Goal: Feedback & Contribution: Submit feedback/report problem

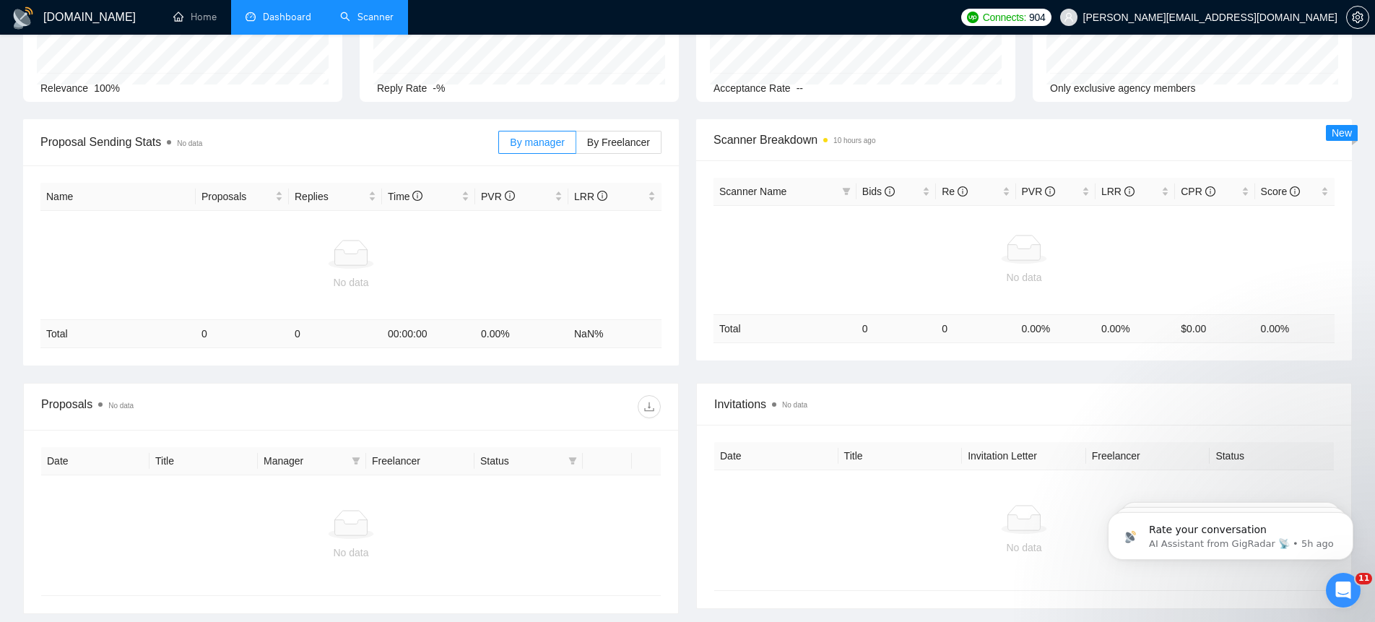
click at [365, 11] on link "Scanner" at bounding box center [366, 17] width 53 height 12
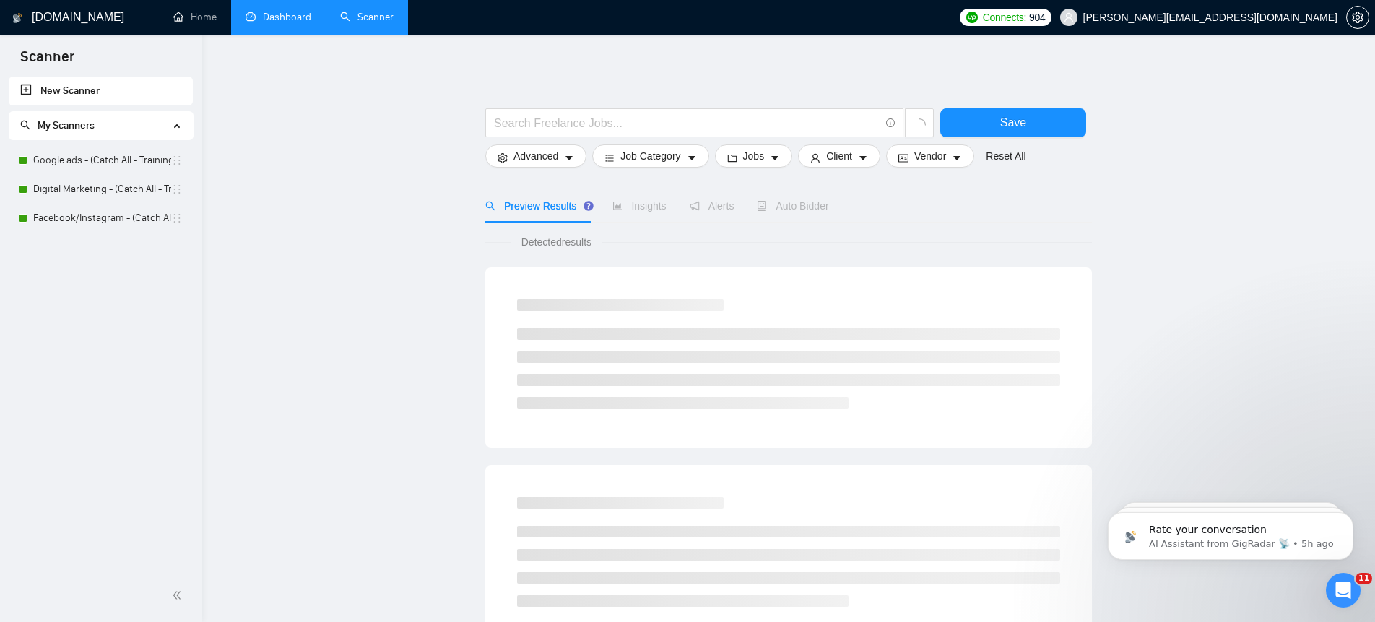
click at [276, 11] on link "Dashboard" at bounding box center [279, 17] width 66 height 12
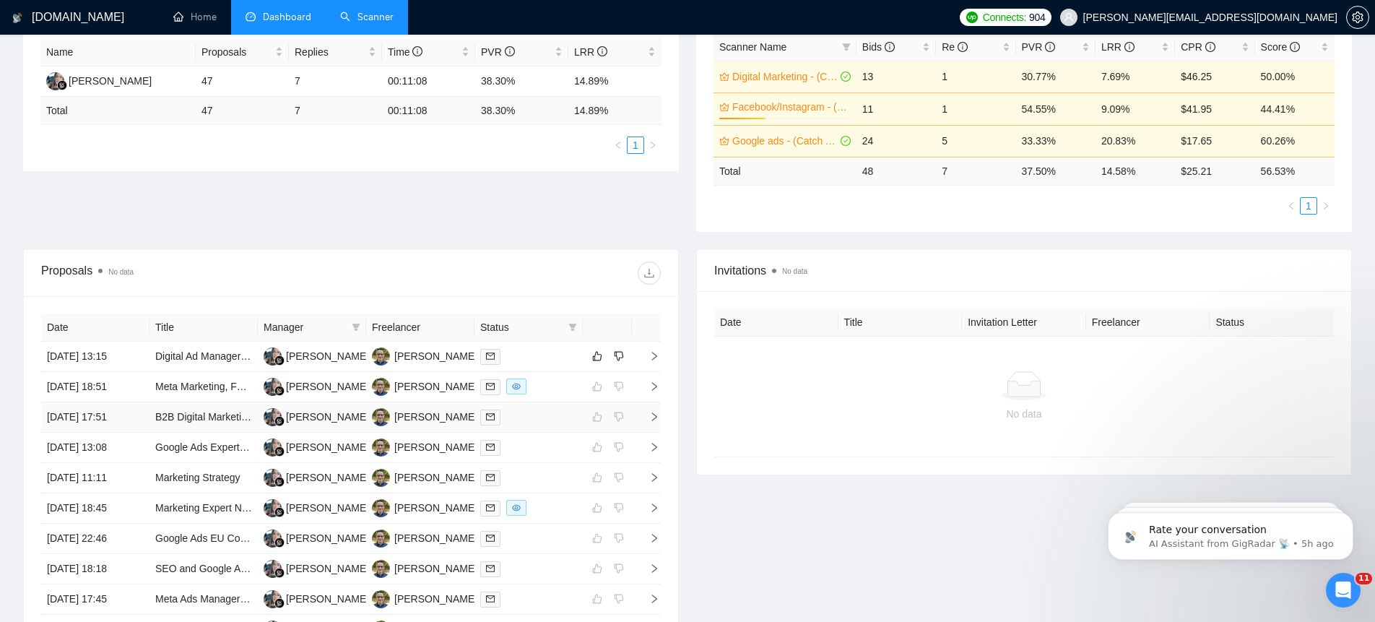
scroll to position [397, 0]
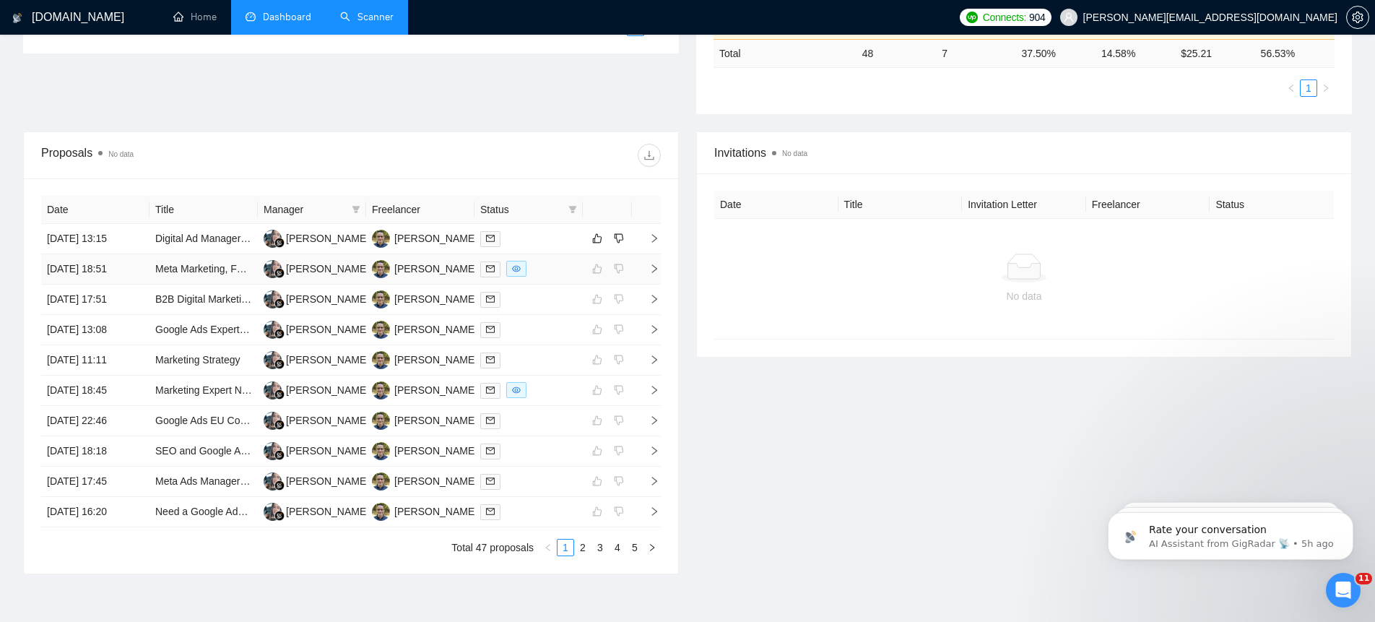
click at [657, 268] on icon "right" at bounding box center [654, 268] width 5 height 9
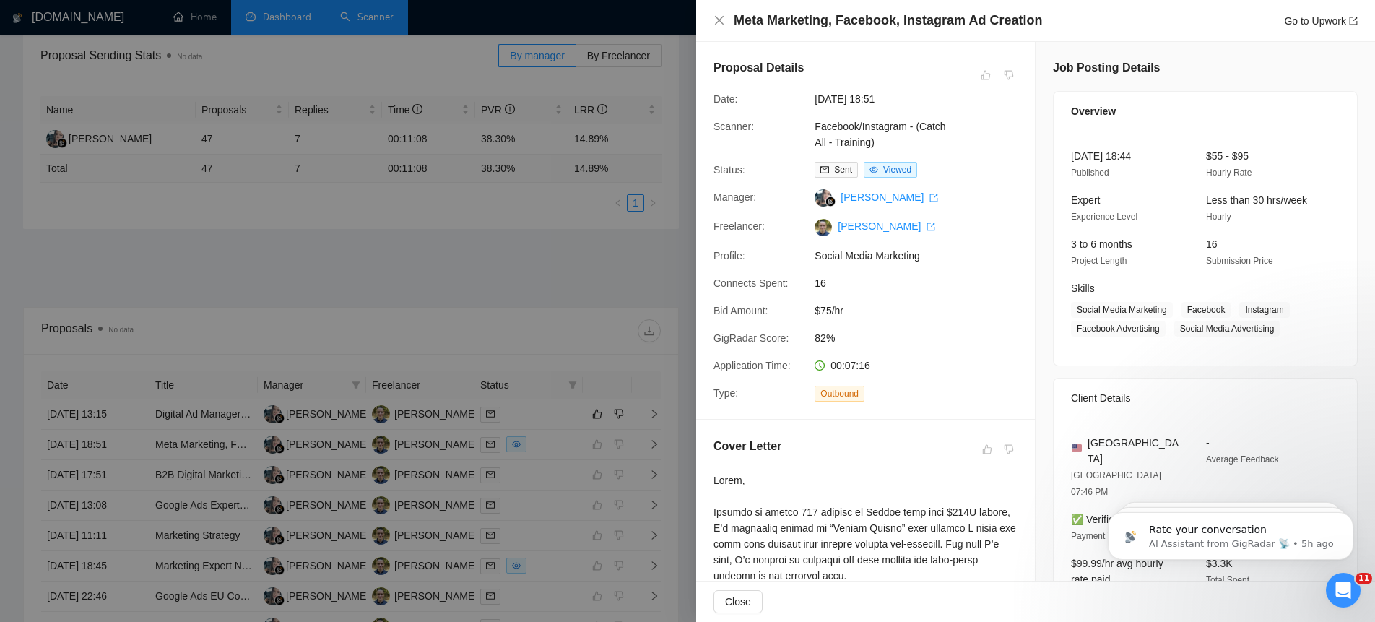
scroll to position [0, 0]
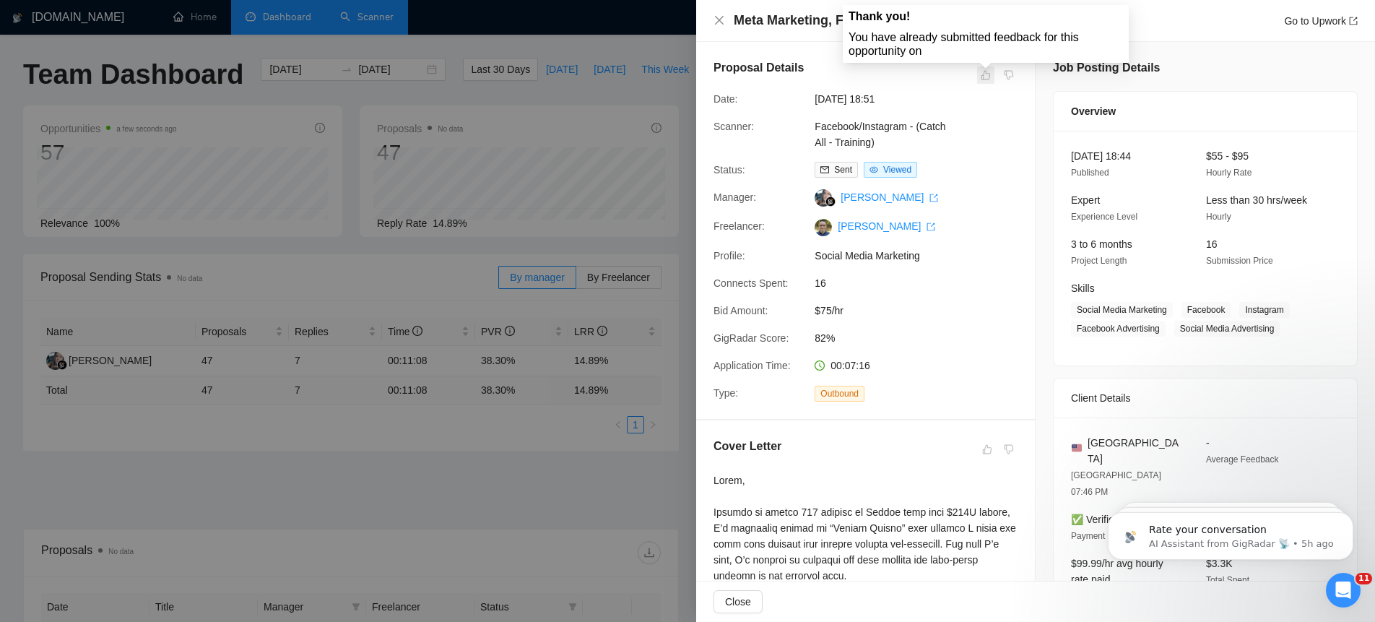
click at [988, 71] on span at bounding box center [985, 74] width 17 height 17
click at [988, 77] on span at bounding box center [985, 74] width 17 height 17
click at [719, 20] on icon "close" at bounding box center [719, 20] width 9 height 9
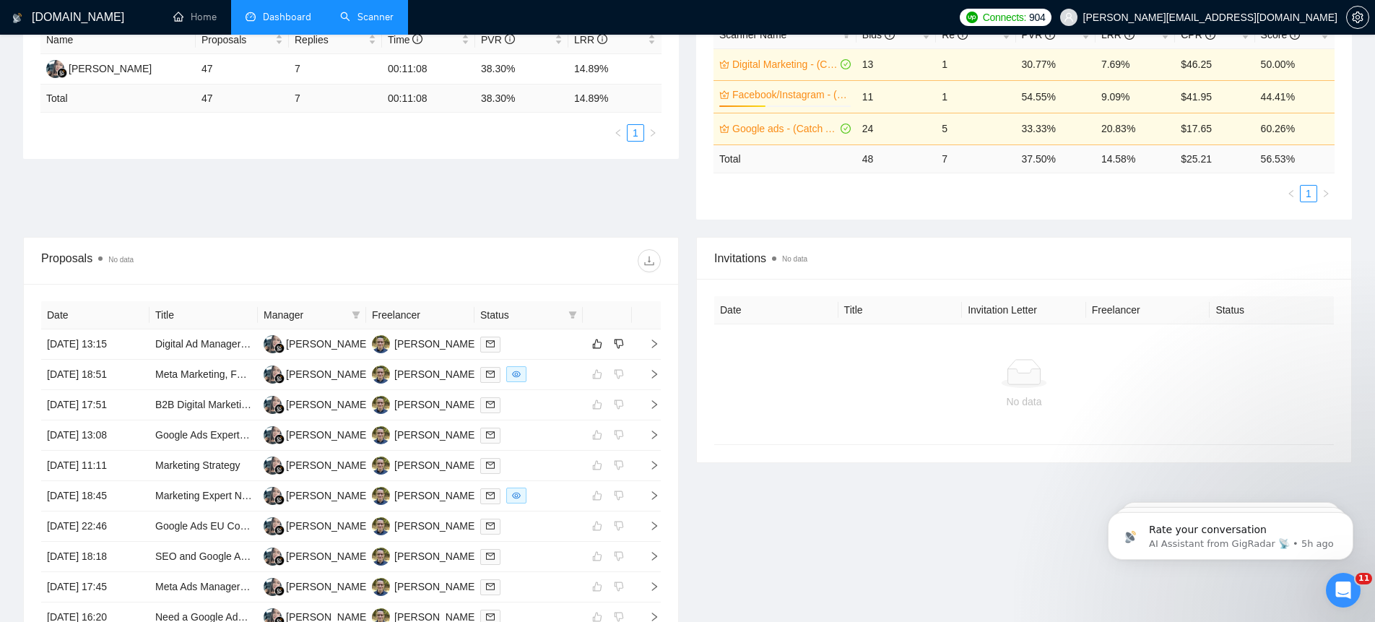
scroll to position [306, 0]
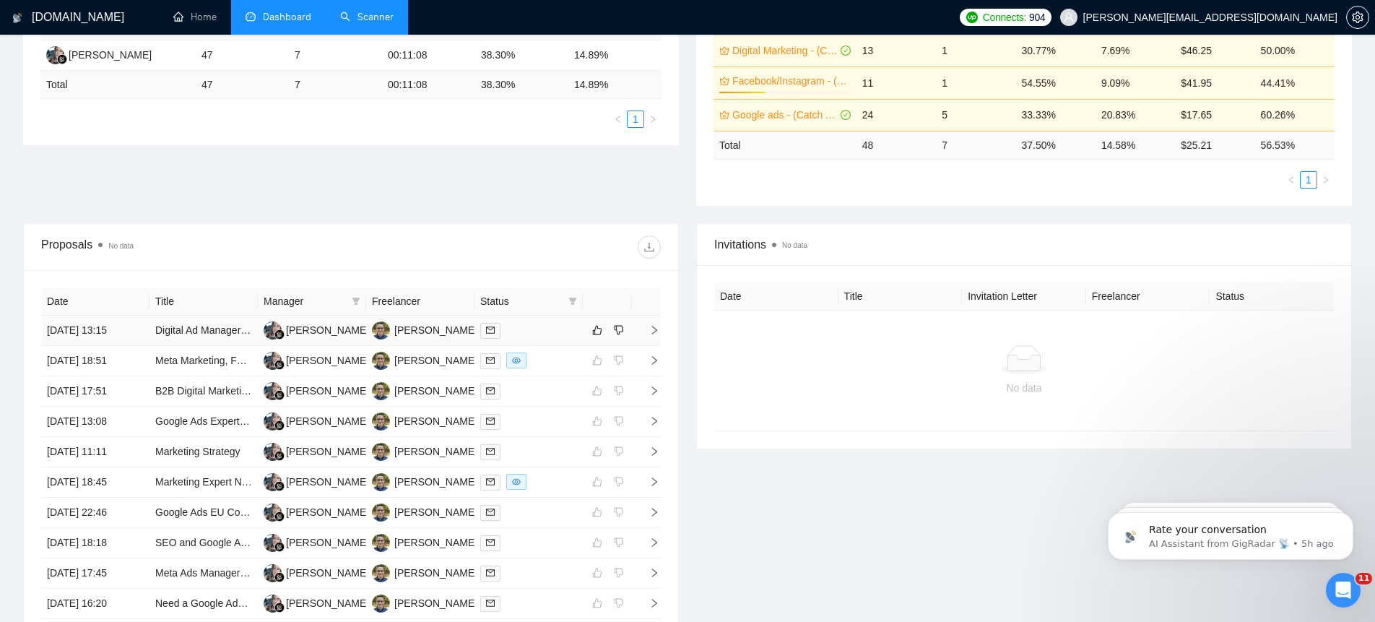
click at [654, 331] on icon "right" at bounding box center [654, 330] width 10 height 10
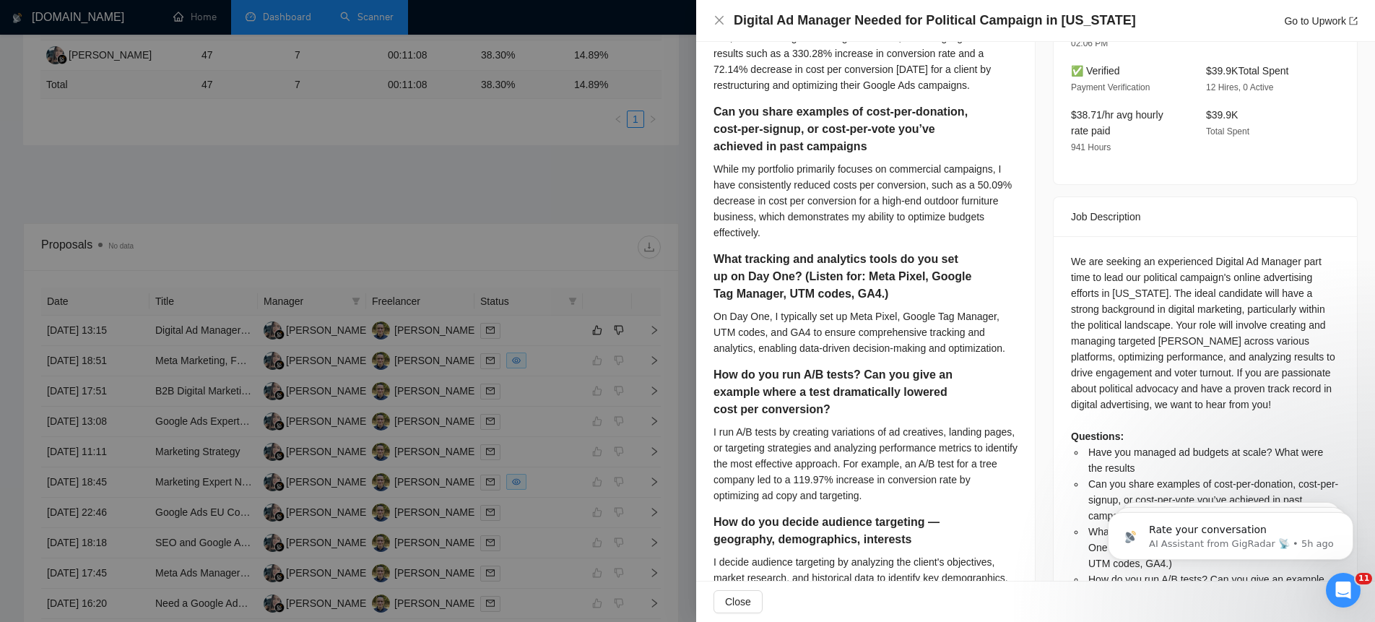
scroll to position [0, 0]
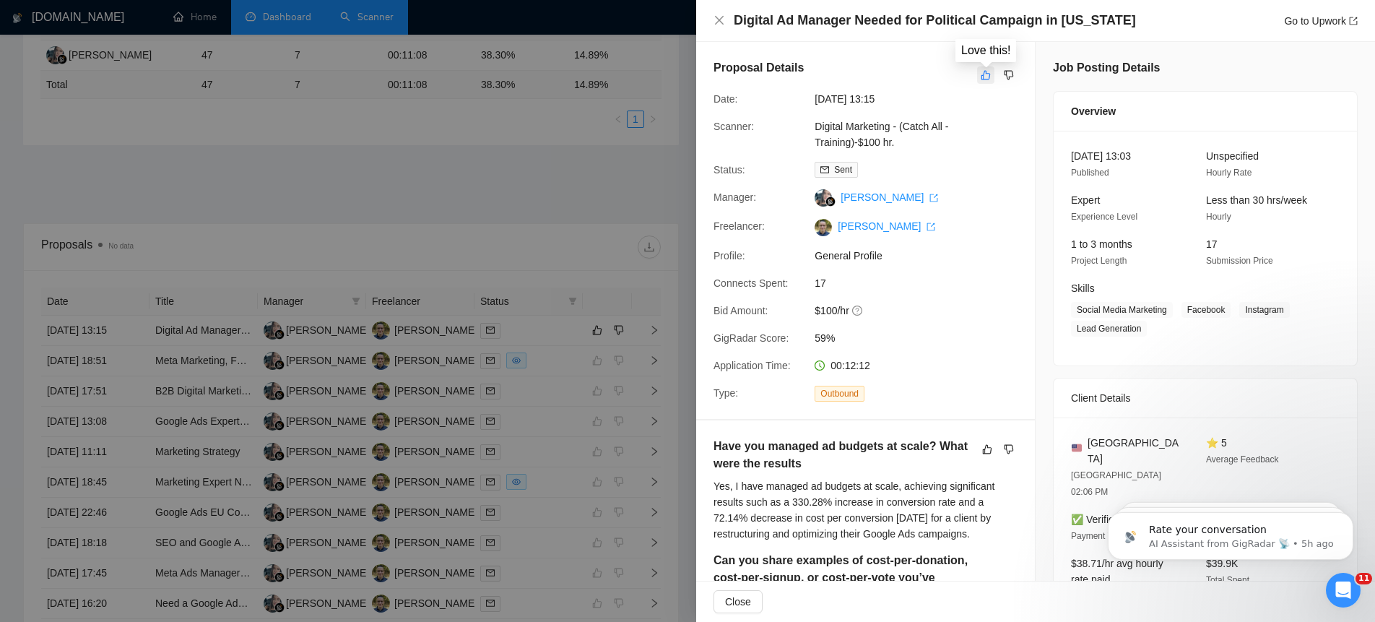
click at [987, 72] on icon "like" at bounding box center [986, 75] width 10 height 12
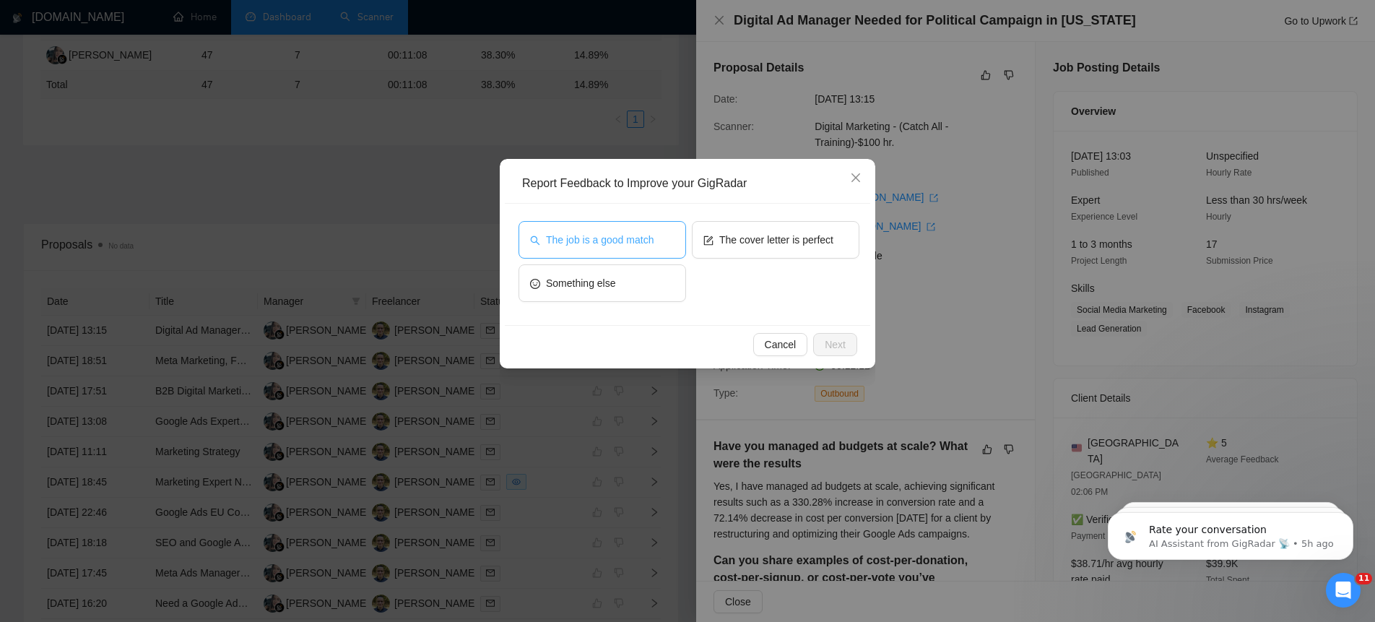
click at [604, 232] on span "The job is a good match" at bounding box center [600, 240] width 108 height 16
click at [831, 350] on span "Next" at bounding box center [835, 345] width 21 height 16
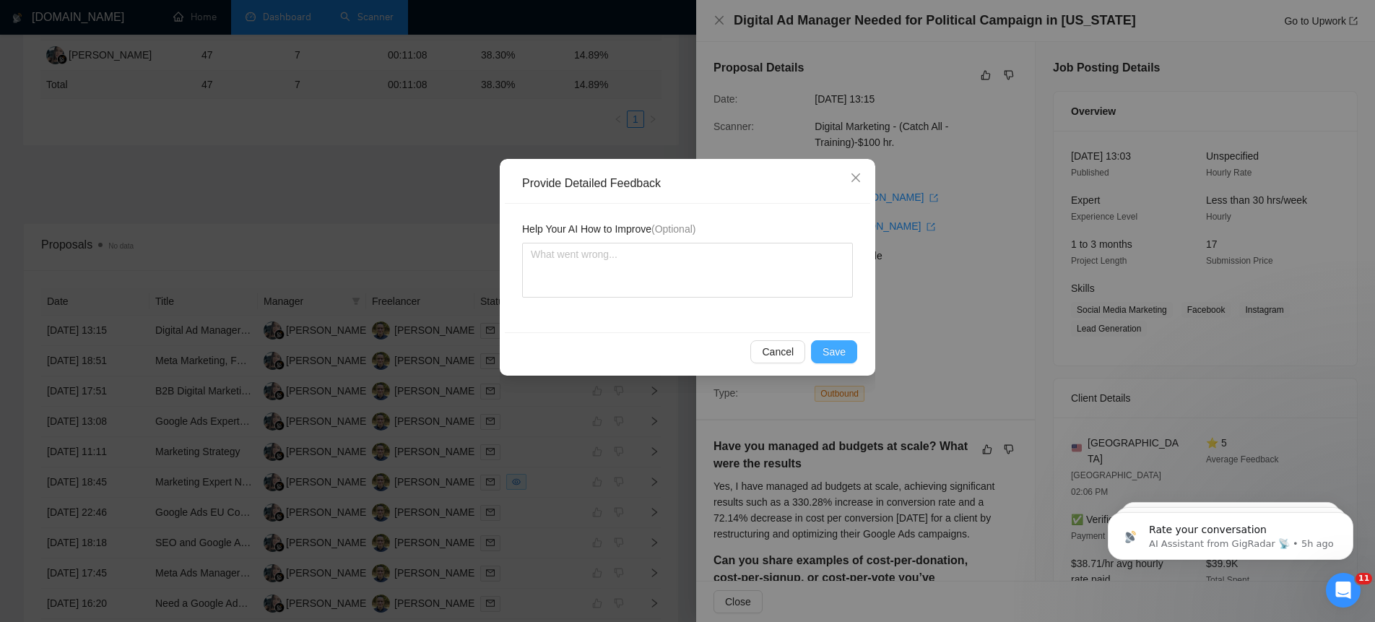
click at [833, 353] on span "Save" at bounding box center [834, 352] width 23 height 16
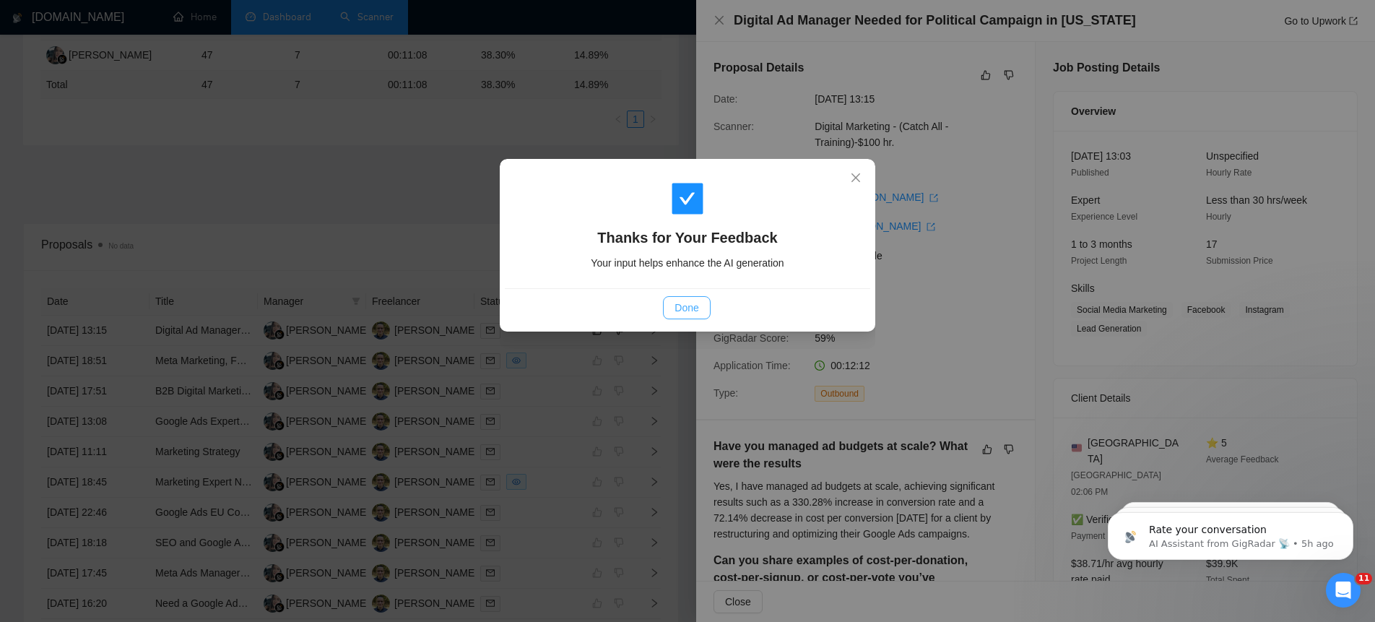
click at [693, 311] on span "Done" at bounding box center [687, 308] width 24 height 16
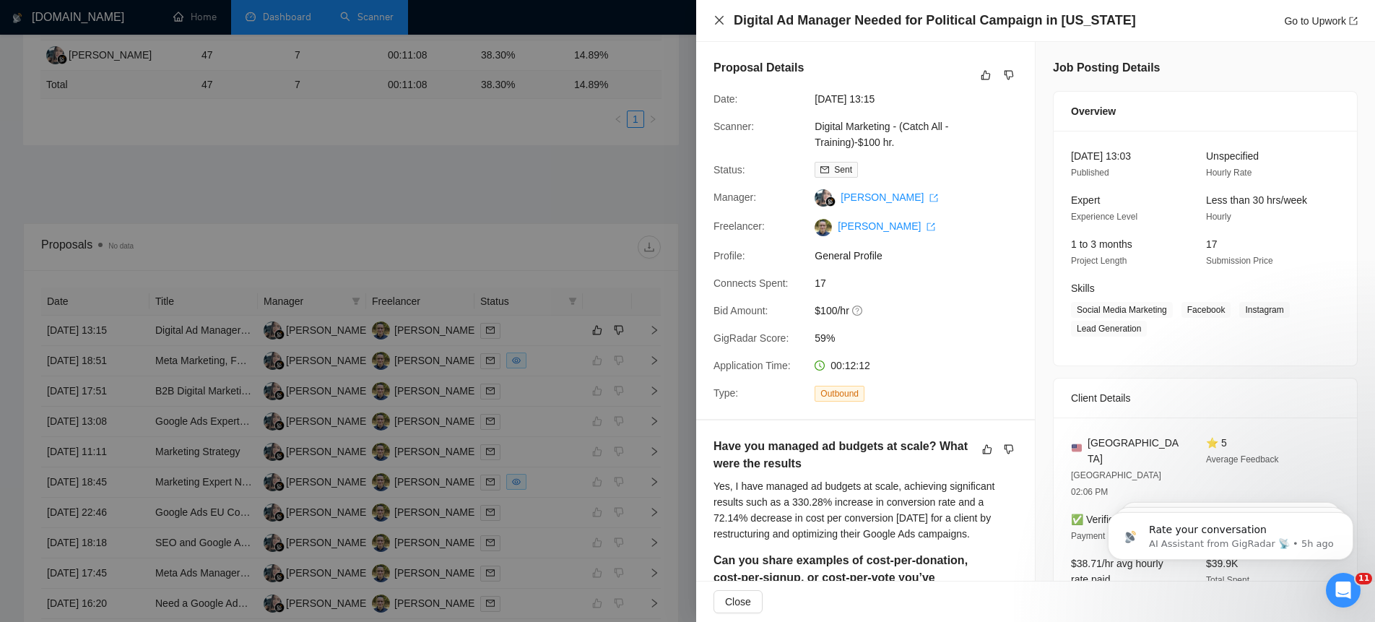
click at [724, 21] on icon "close" at bounding box center [720, 20] width 12 height 12
